Goal: Information Seeking & Learning: Learn about a topic

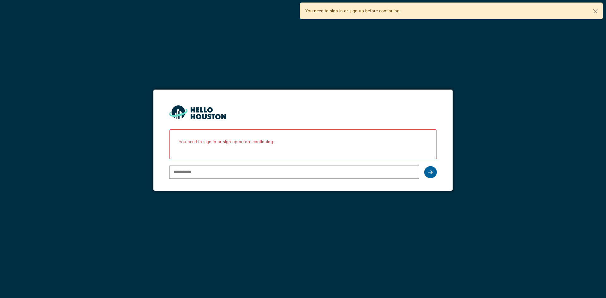
type input "**********"
click at [428, 174] on div at bounding box center [430, 172] width 13 height 12
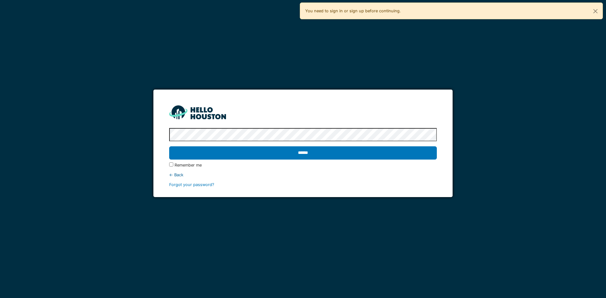
click at [376, 156] on input "******" at bounding box center [302, 152] width 267 height 13
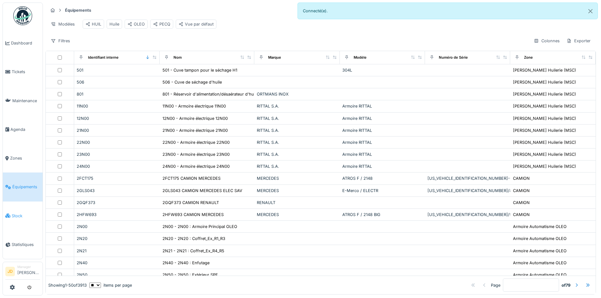
click at [24, 213] on span "Stock" at bounding box center [26, 216] width 28 height 6
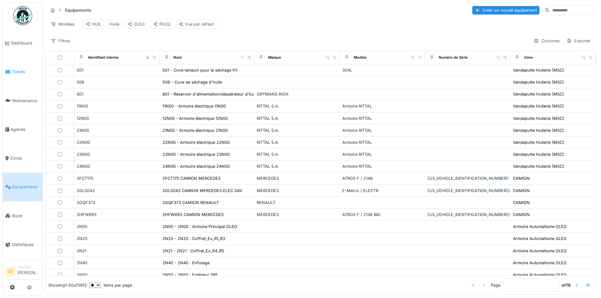
click at [19, 69] on span "Tickets" at bounding box center [26, 72] width 28 height 6
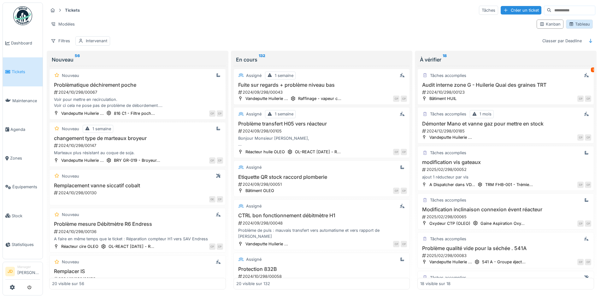
click at [578, 23] on div "Tableau" at bounding box center [579, 24] width 21 height 6
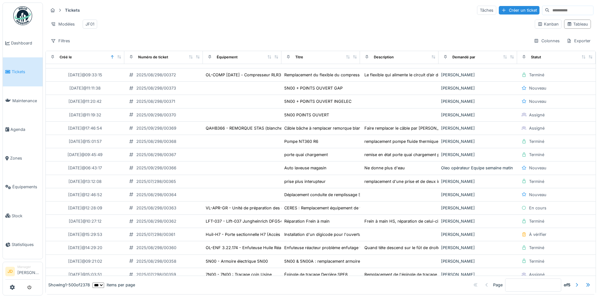
scroll to position [978, 0]
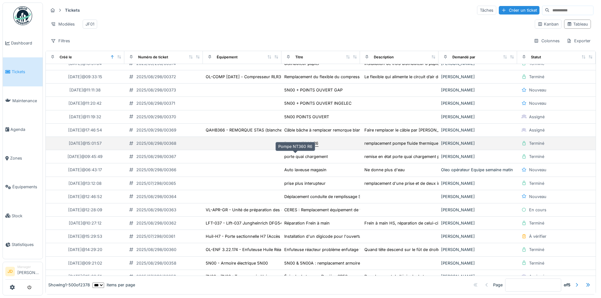
click at [301, 146] on div "Pompe NT360 R6" at bounding box center [301, 143] width 34 height 6
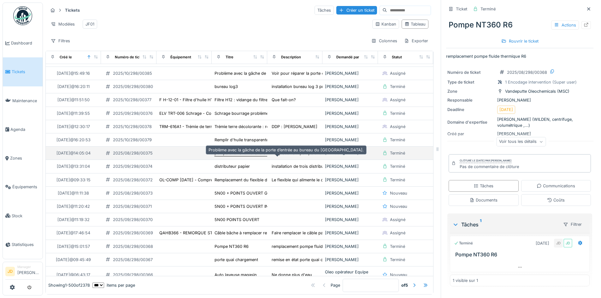
scroll to position [761, 0]
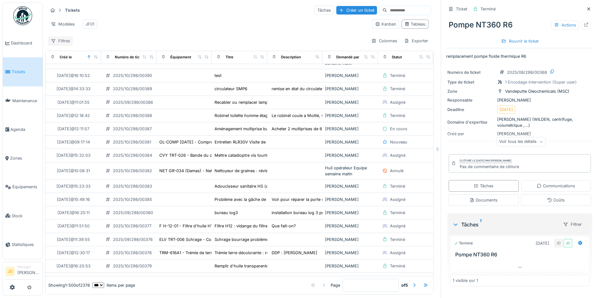
click at [70, 44] on div "Filtres" at bounding box center [60, 40] width 25 height 9
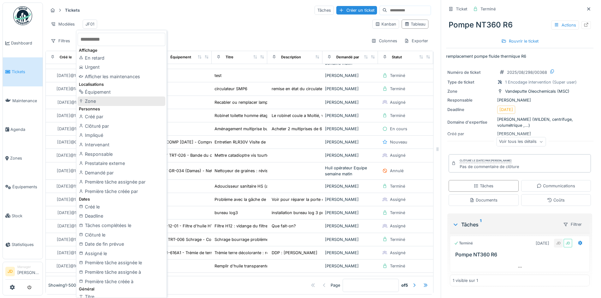
click at [95, 103] on div "Zone" at bounding box center [122, 101] width 88 height 9
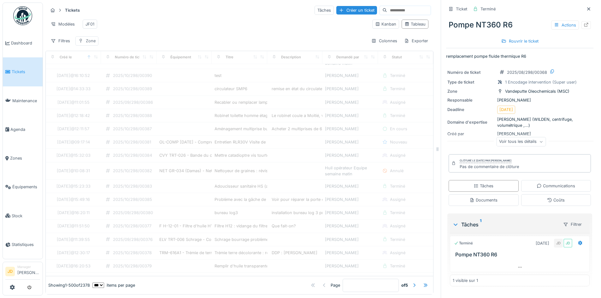
click at [90, 44] on div "Zone" at bounding box center [91, 41] width 10 height 6
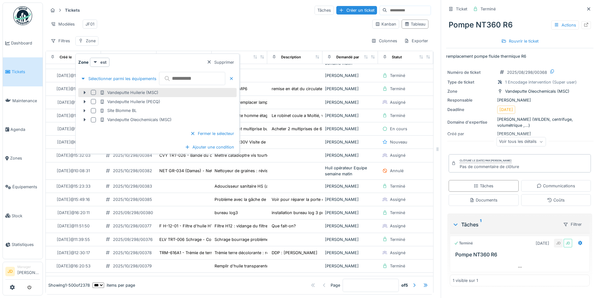
click at [92, 92] on div at bounding box center [93, 92] width 5 height 5
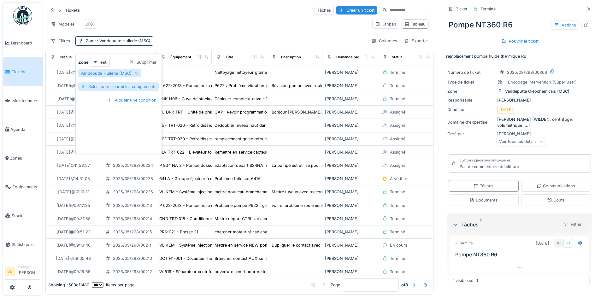
scroll to position [248, 0]
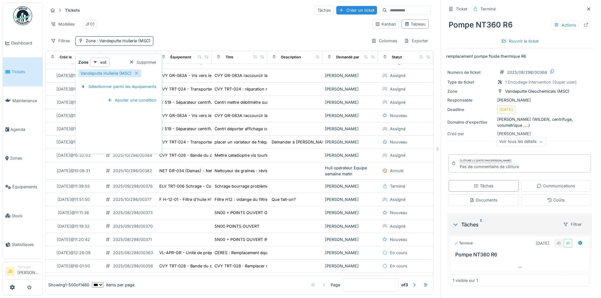
click at [242, 26] on div "Modèles JF01" at bounding box center [207, 24] width 319 height 14
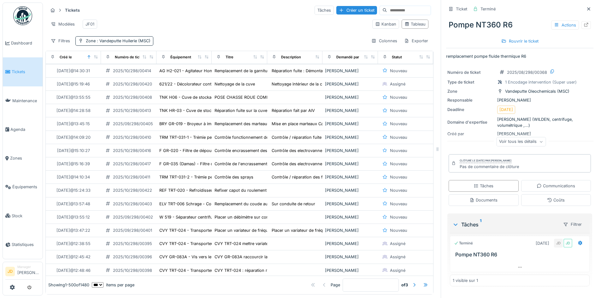
scroll to position [59, 0]
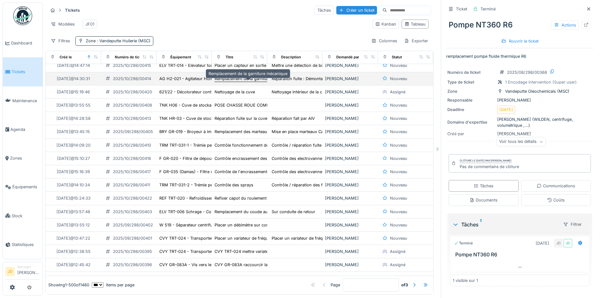
click at [225, 82] on div "Remplacement de la garniture mécanique" at bounding box center [254, 79] width 79 height 6
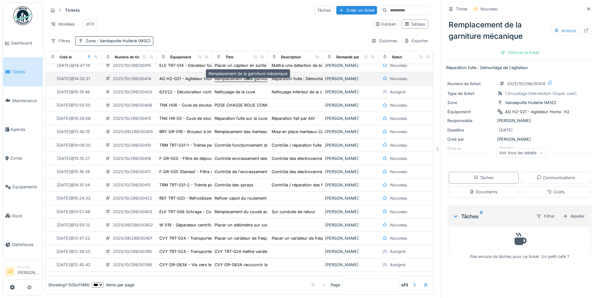
click at [225, 82] on div "Remplacement de la garniture mécanique" at bounding box center [254, 79] width 79 height 6
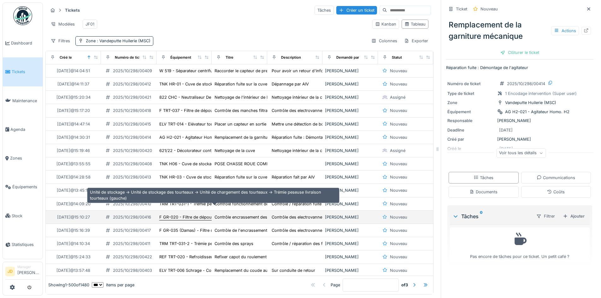
scroll to position [32, 0]
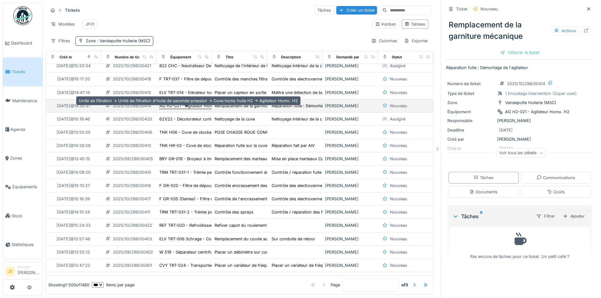
click at [186, 109] on div "AG H2-021 - Agitateur Homo. H2" at bounding box center [191, 106] width 64 height 6
